Goal: Navigation & Orientation: Find specific page/section

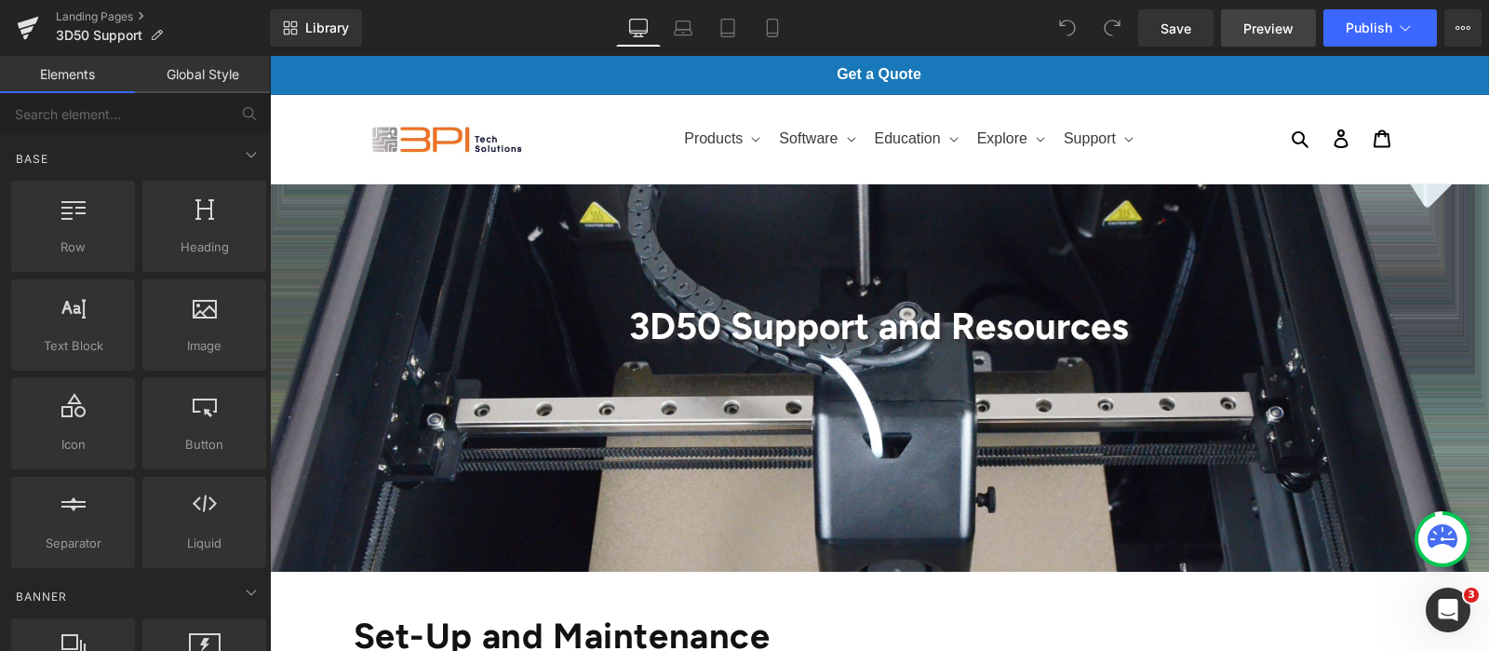
click at [1288, 30] on span "Preview" at bounding box center [1268, 29] width 50 height 20
drag, startPoint x: 22, startPoint y: 34, endPoint x: 165, endPoint y: 59, distance: 144.4
click at [23, 34] on icon at bounding box center [28, 28] width 22 height 47
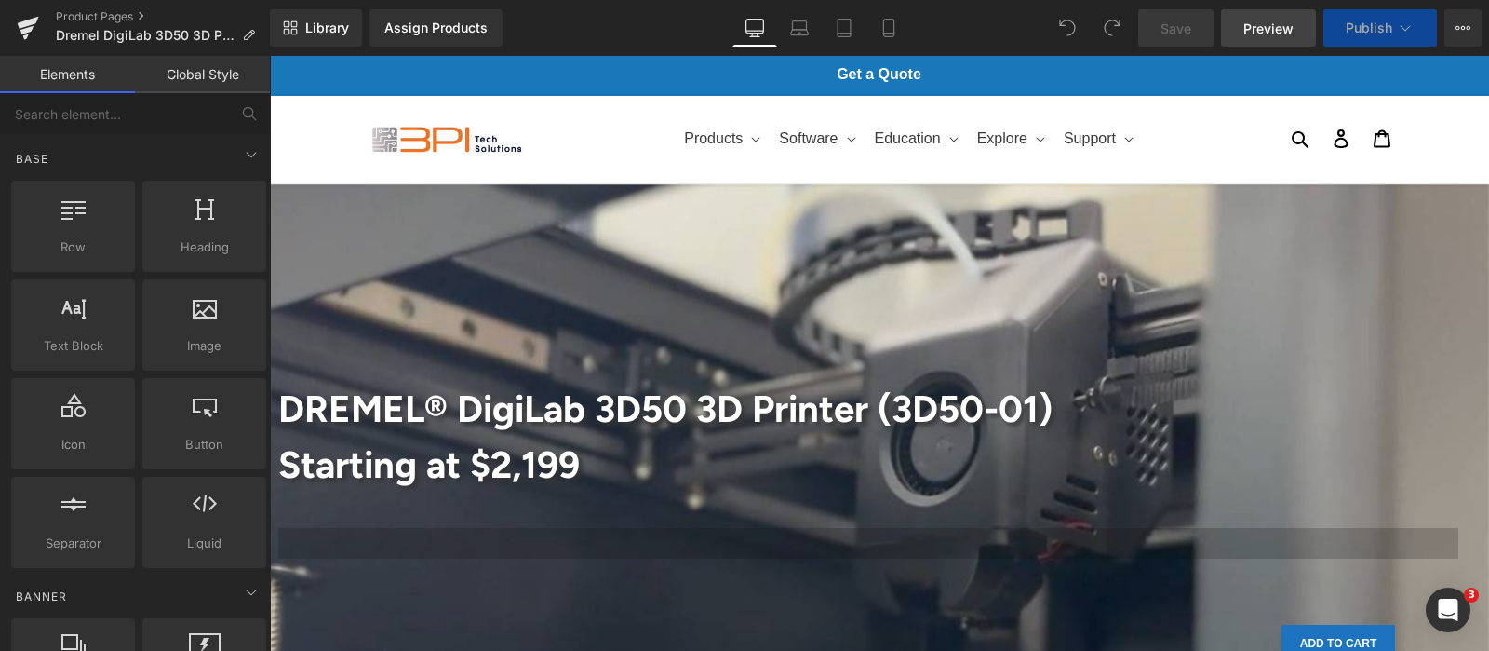
click at [1262, 20] on span "Preview" at bounding box center [1268, 29] width 50 height 20
drag, startPoint x: 33, startPoint y: 32, endPoint x: 251, endPoint y: 101, distance: 229.6
click at [33, 32] on icon at bounding box center [28, 28] width 22 height 47
